Goal: Transaction & Acquisition: Purchase product/service

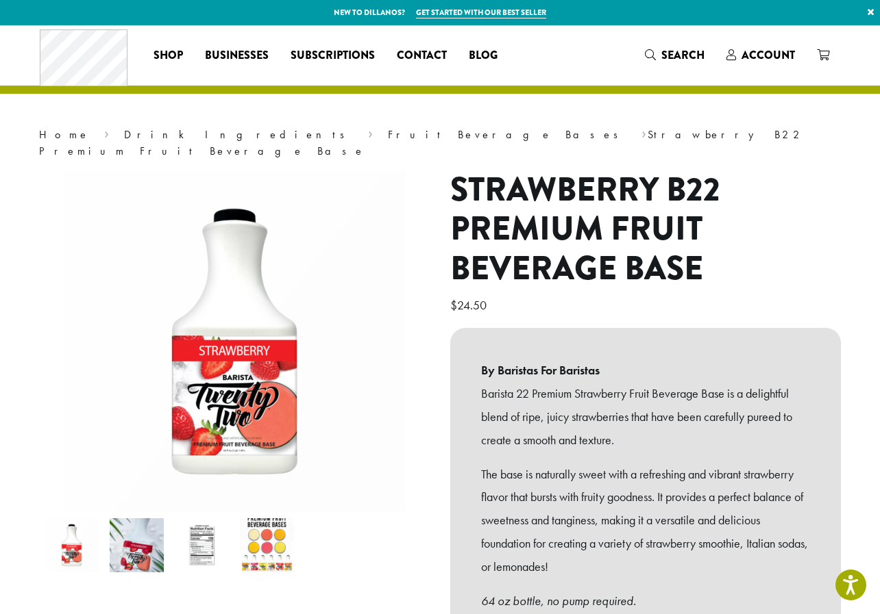
click at [196, 521] on img at bounding box center [202, 546] width 54 height 54
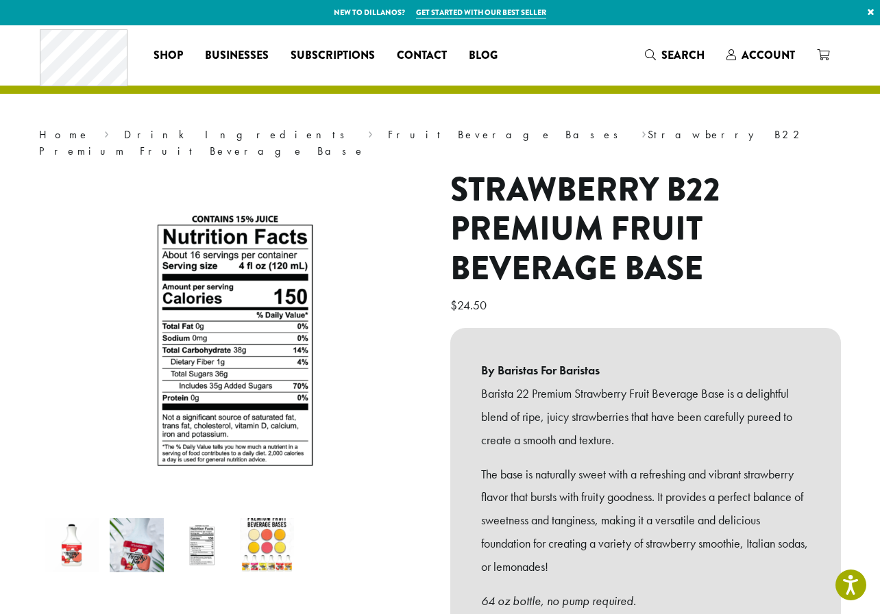
click at [127, 535] on img at bounding box center [137, 546] width 54 height 54
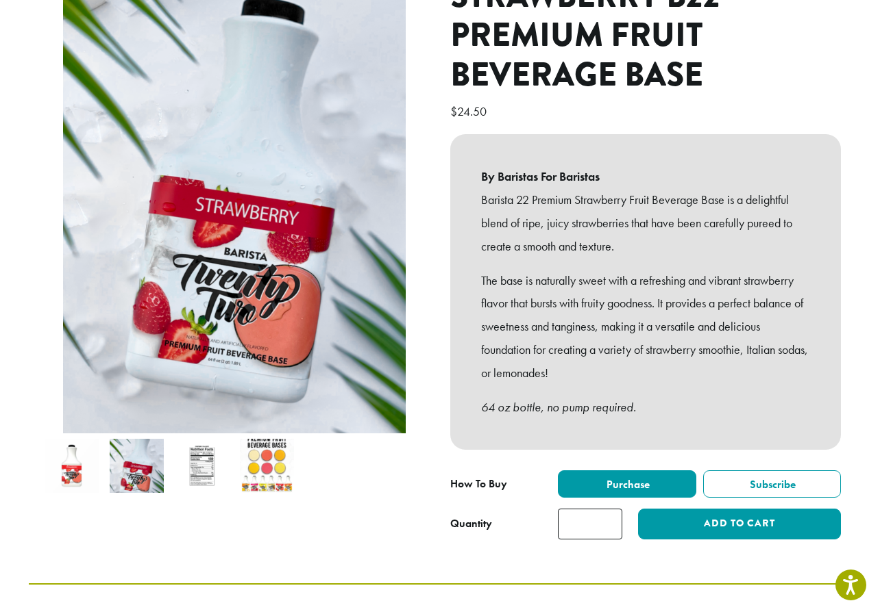
scroll to position [195, 0]
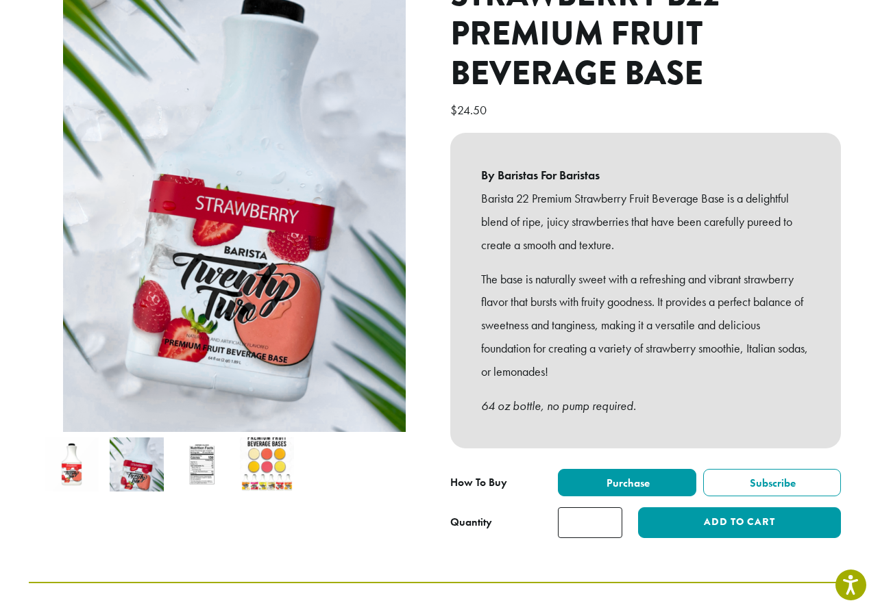
click at [275, 451] on img at bounding box center [267, 465] width 54 height 54
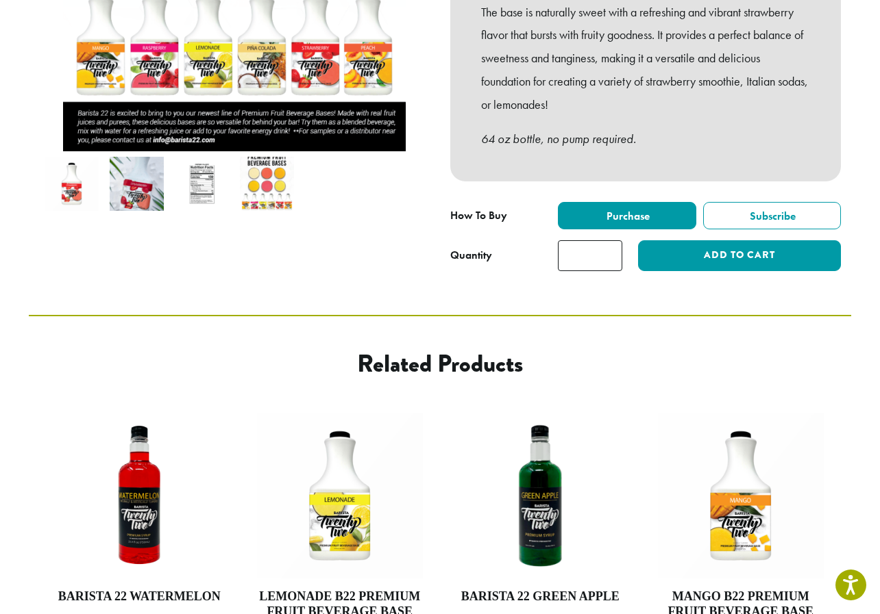
scroll to position [459, 0]
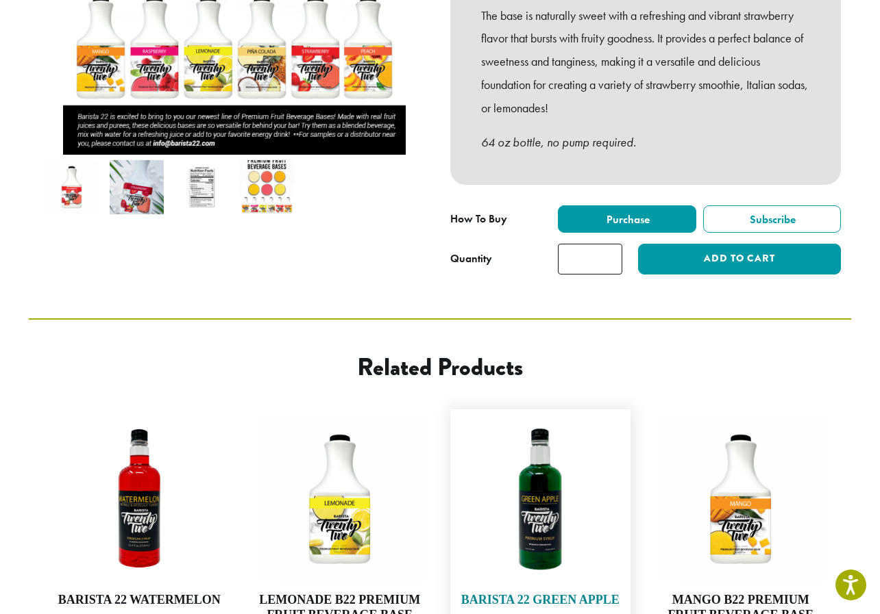
click at [536, 492] on img at bounding box center [540, 500] width 166 height 166
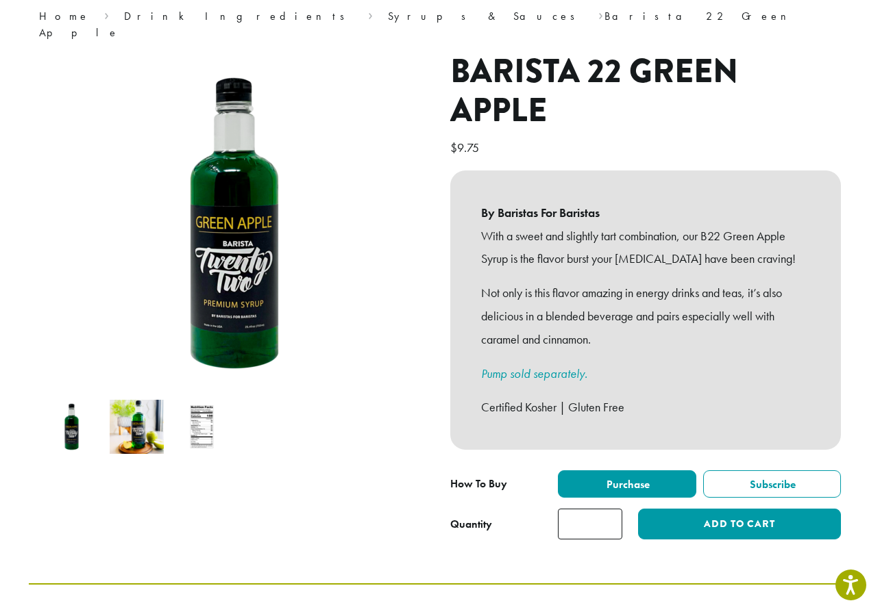
scroll to position [119, 0]
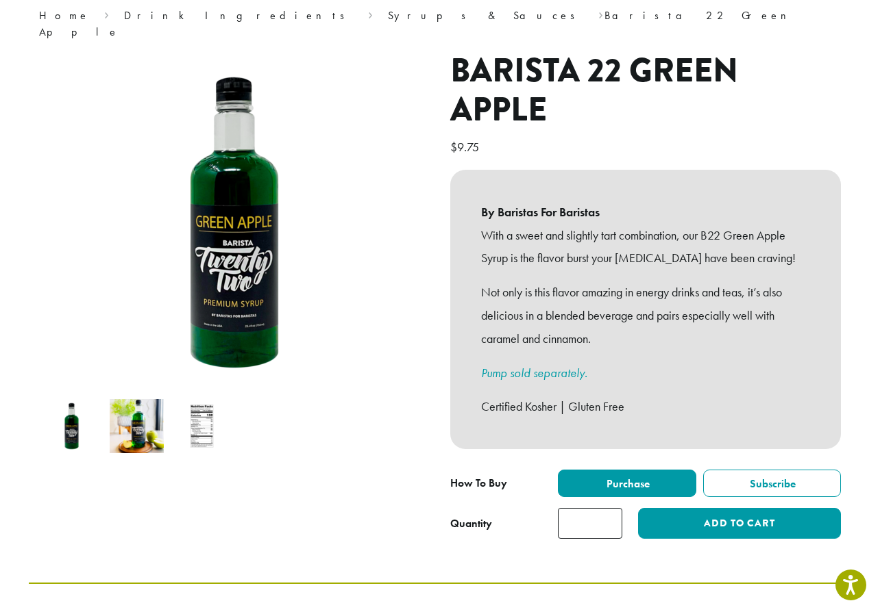
click at [205, 416] on img at bounding box center [202, 426] width 54 height 54
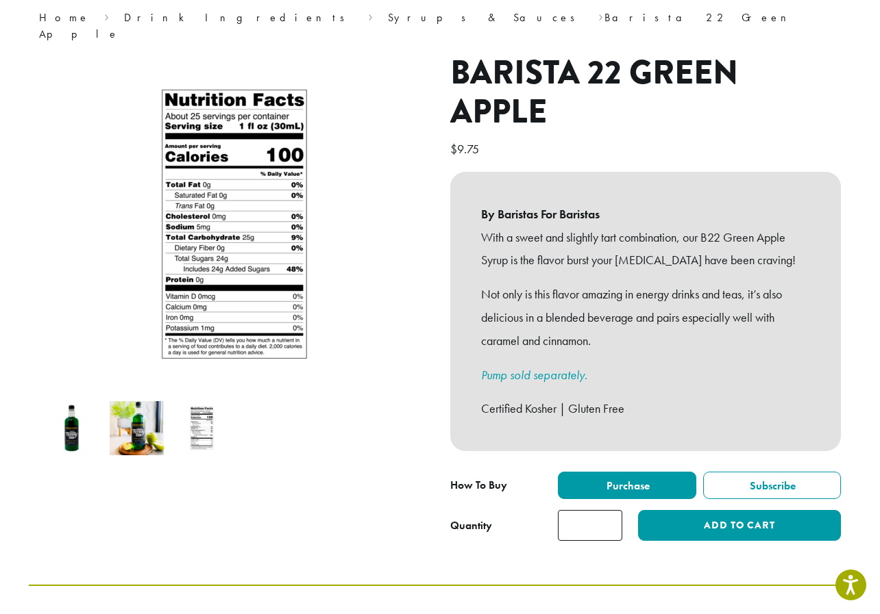
scroll to position [0, 0]
